Goal: Use online tool/utility

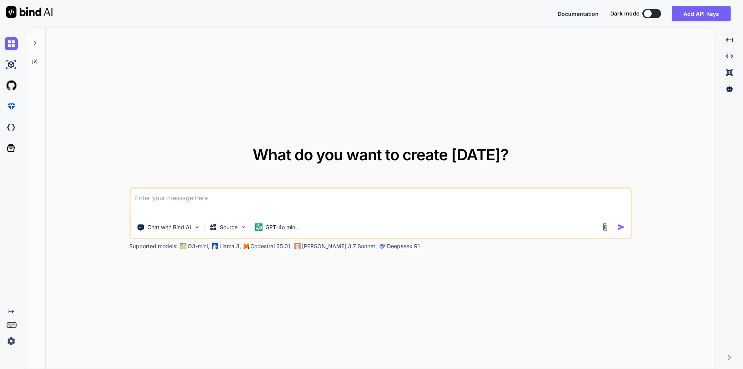
click at [199, 199] on textarea at bounding box center [380, 203] width 501 height 29
paste textarea "const searchQuery = useSearchParams(); const {getQueryParam} = searchQuery.get(…"
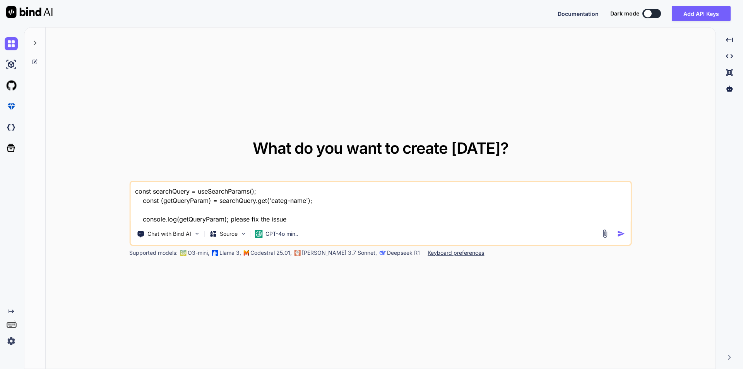
type textarea "const searchQuery = useSearchParams(); const {getQueryParam} = searchQuery.get(…"
click at [624, 235] on img "button" at bounding box center [622, 234] width 8 height 8
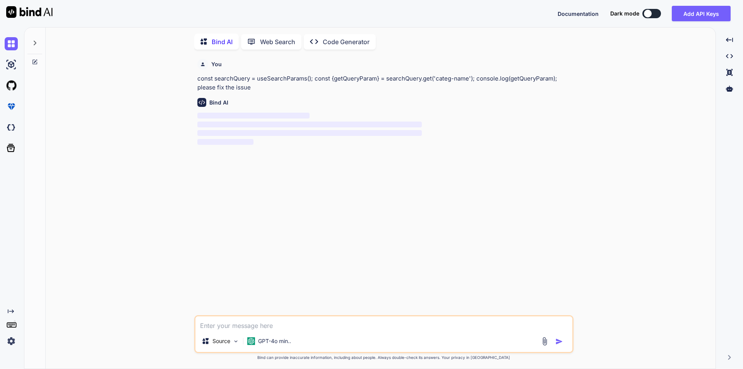
scroll to position [3, 0]
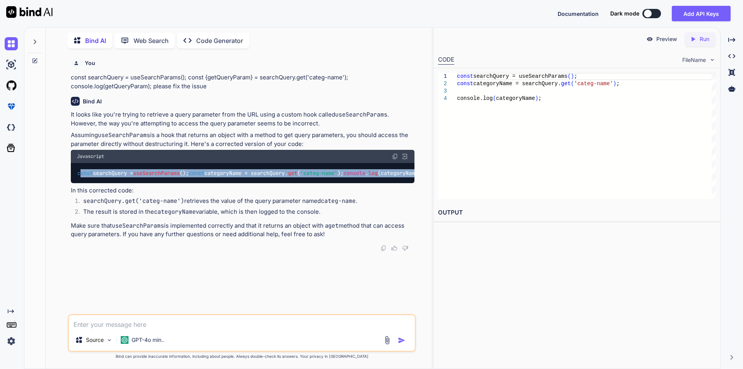
drag, startPoint x: 79, startPoint y: 175, endPoint x: 180, endPoint y: 196, distance: 103.2
click at [180, 183] on div "const searchQuery = useSearchParams (); const categoryName = searchQuery. get (…" at bounding box center [243, 173] width 344 height 20
copy code "onst searchQuery = useSearchParams (); const categoryName = searchQuery. get ( …"
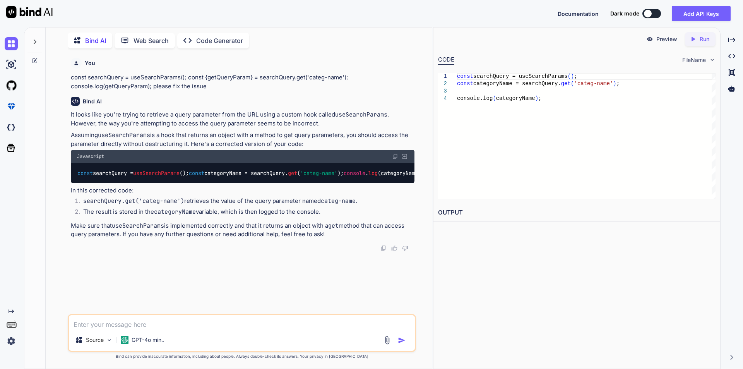
click at [171, 319] on textarea at bounding box center [242, 322] width 346 height 14
paste textarea "searchQuery.get is not a function TypeError: searchQuery.get is not a function"
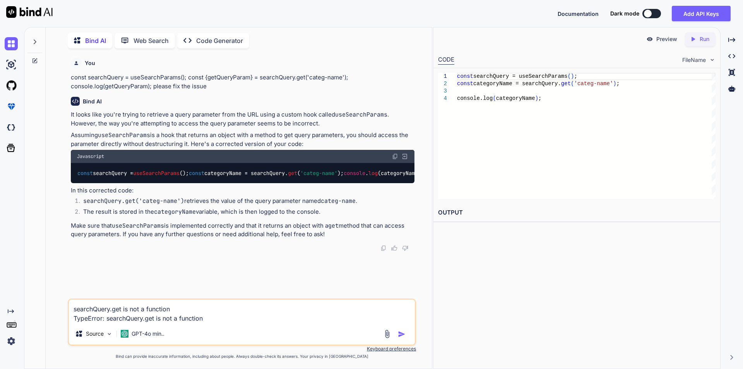
type textarea "searchQuery.get is not a function TypeError: searchQuery.get is not a function"
click at [401, 335] on img "button" at bounding box center [402, 334] width 8 height 8
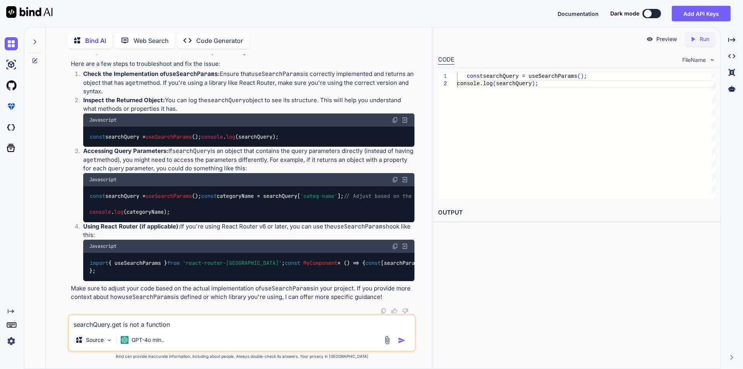
scroll to position [355, 0]
